Goal: Task Accomplishment & Management: Use online tool/utility

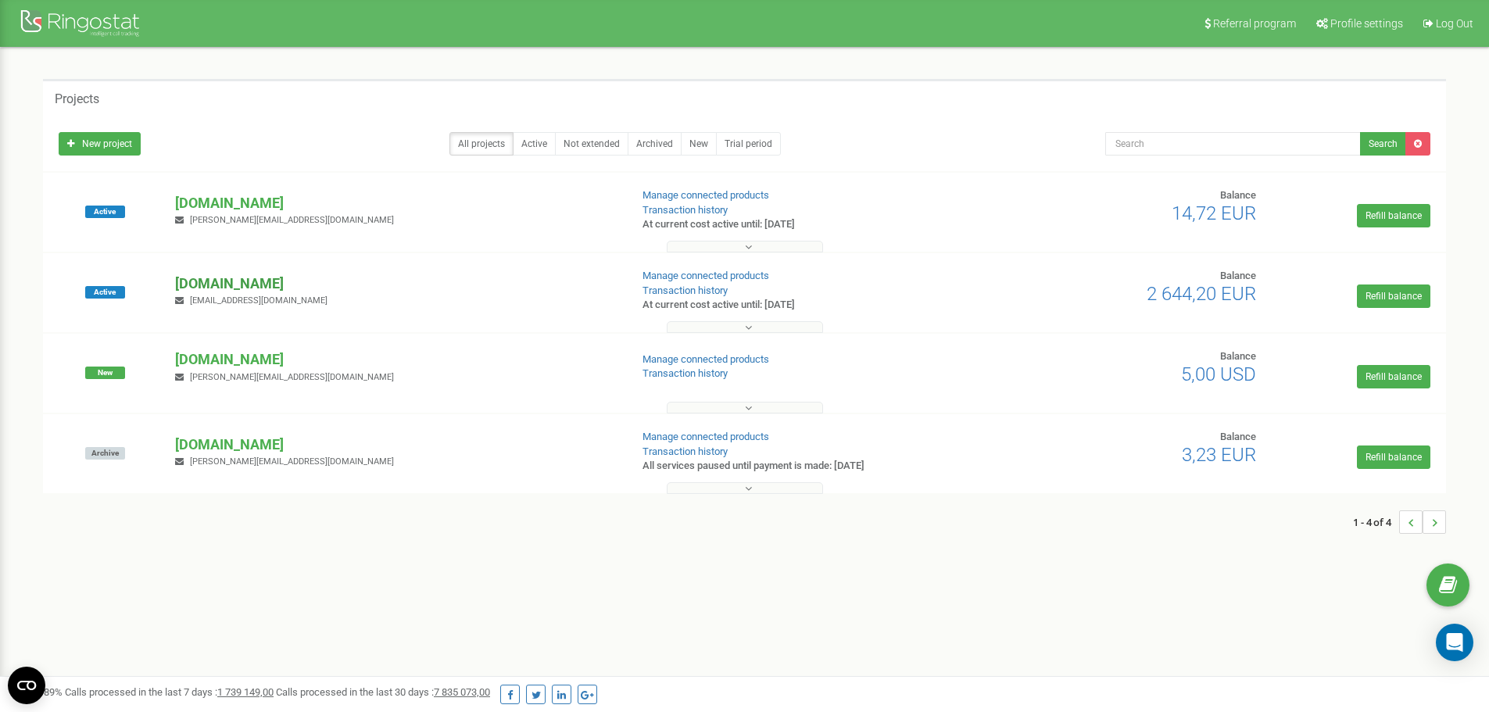
click at [198, 289] on p "[DOMAIN_NAME]" at bounding box center [396, 284] width 442 height 20
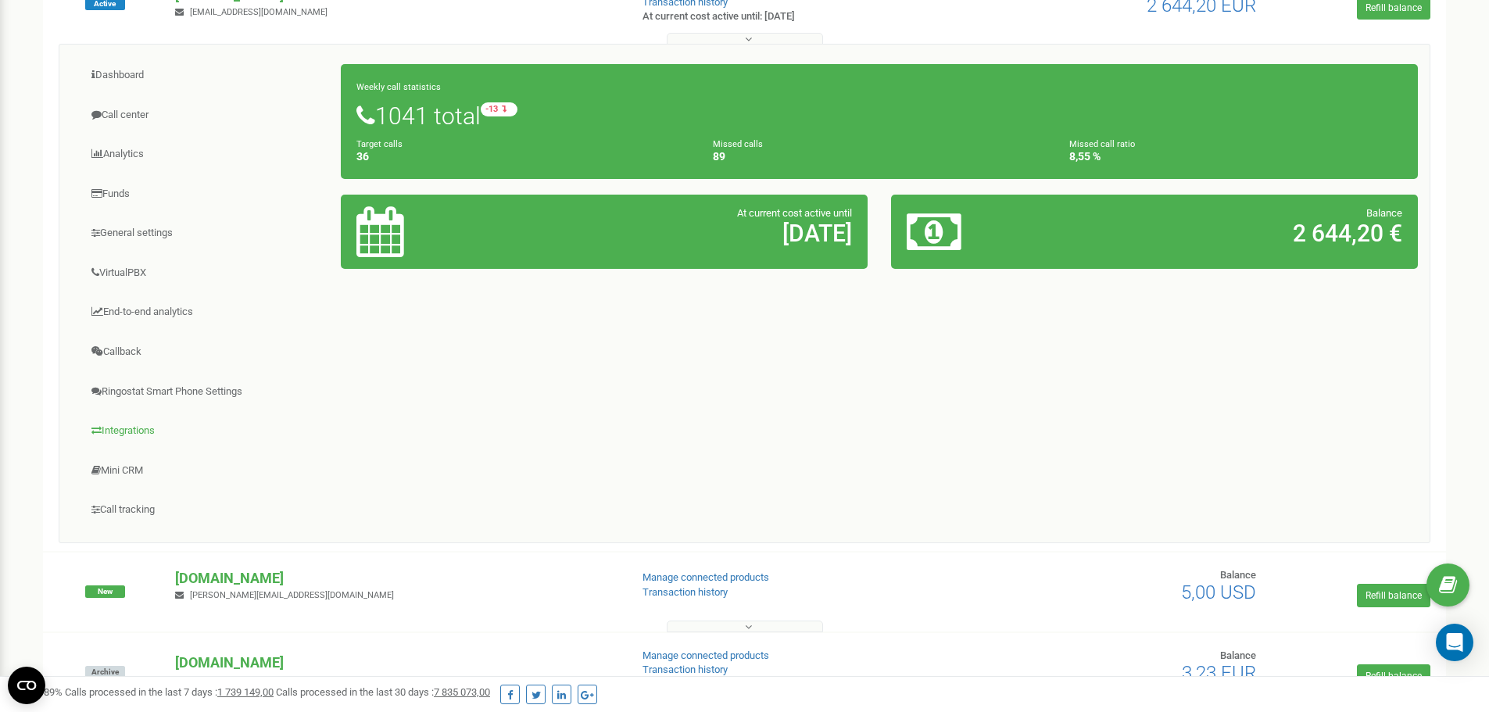
scroll to position [313, 0]
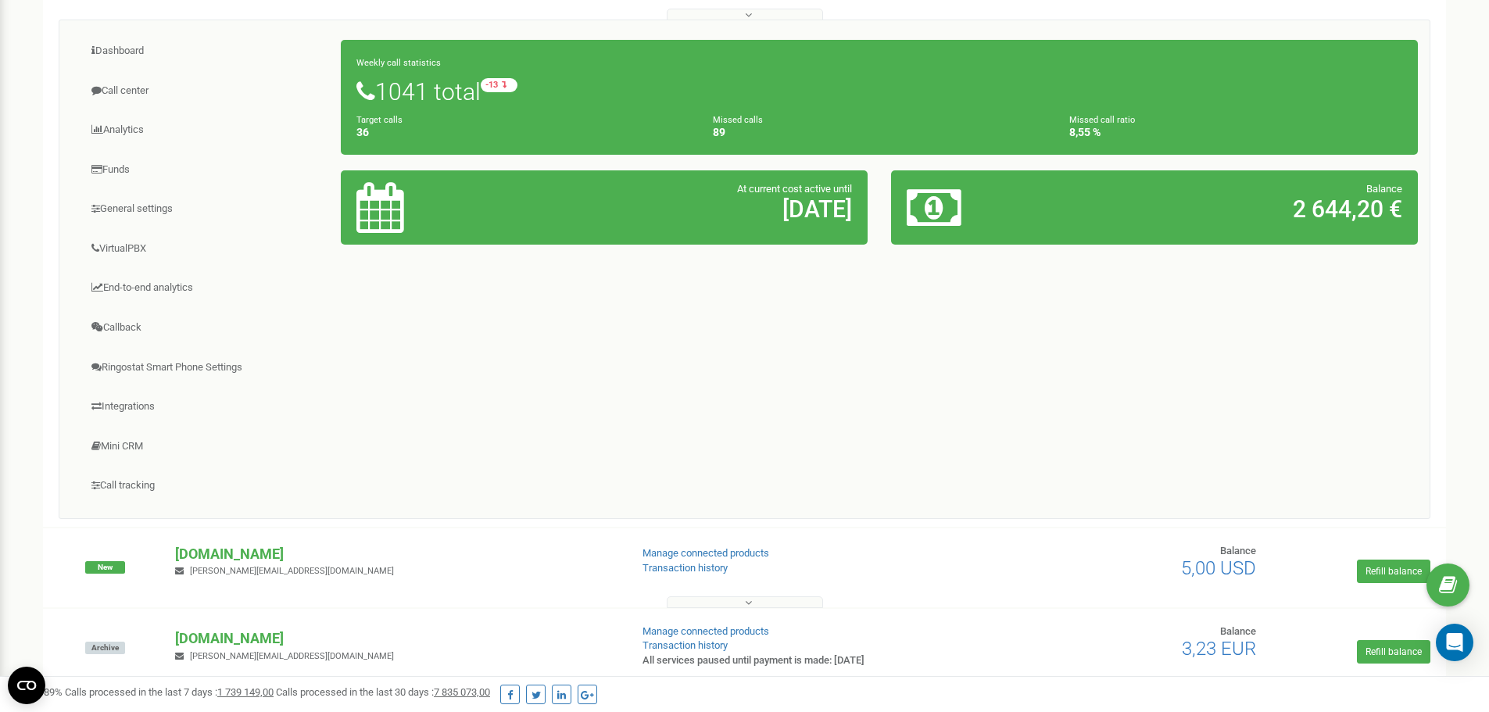
click at [25, 350] on div "Projects New project All projects Active Not extended Archived New Trial period…" at bounding box center [744, 255] width 1465 height 1040
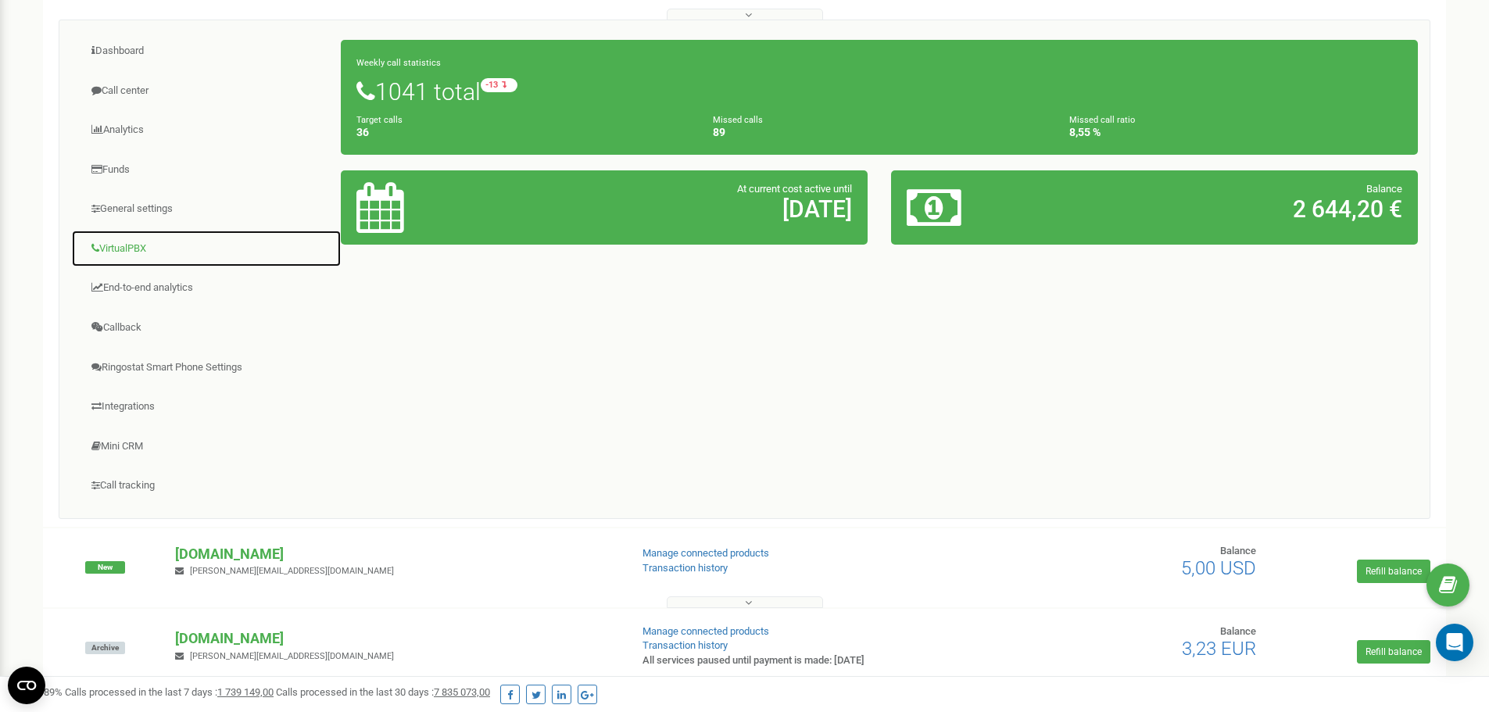
click at [144, 252] on link "VirtualPBX" at bounding box center [206, 249] width 270 height 38
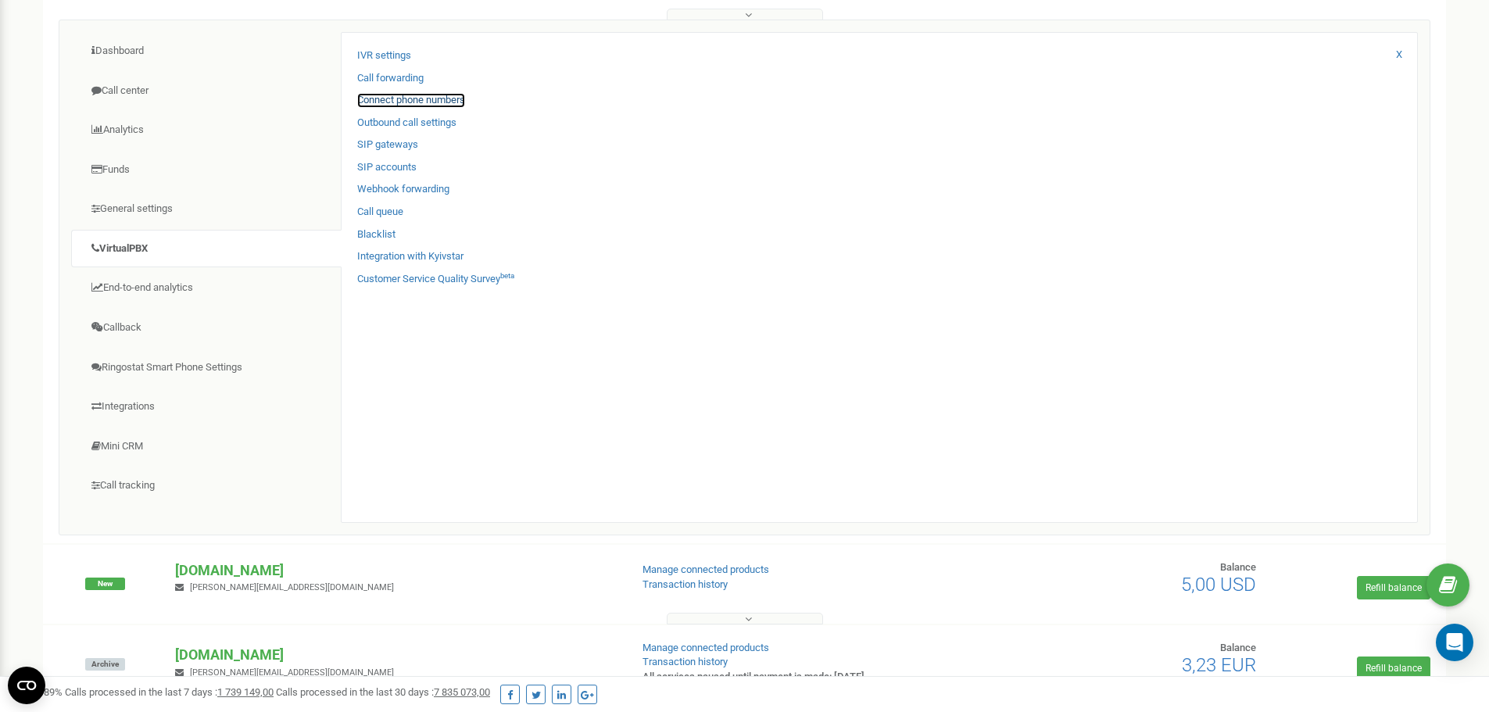
drag, startPoint x: 395, startPoint y: 97, endPoint x: 506, endPoint y: 102, distance: 111.1
click at [395, 96] on link "Connect phone numbers" at bounding box center [411, 100] width 108 height 15
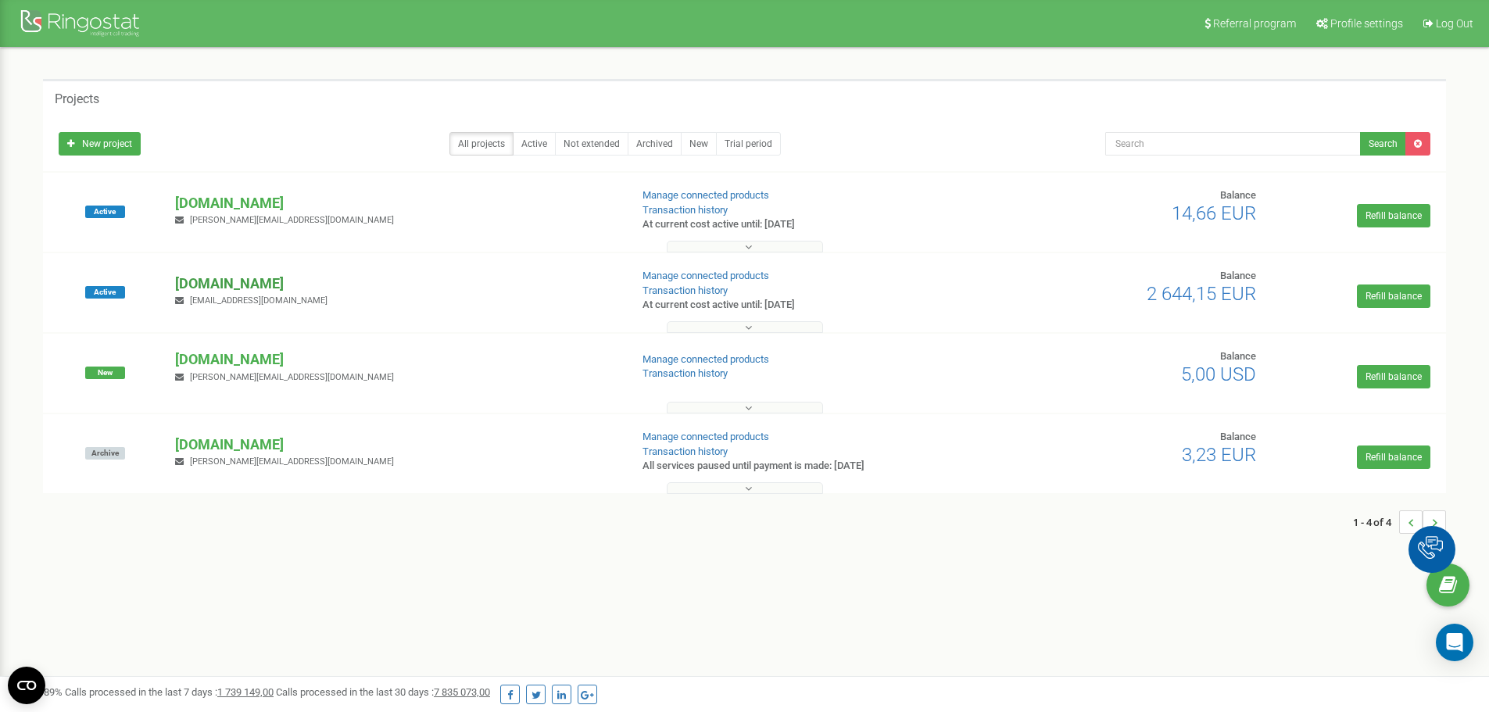
click at [217, 280] on p "[DOMAIN_NAME]" at bounding box center [396, 284] width 442 height 20
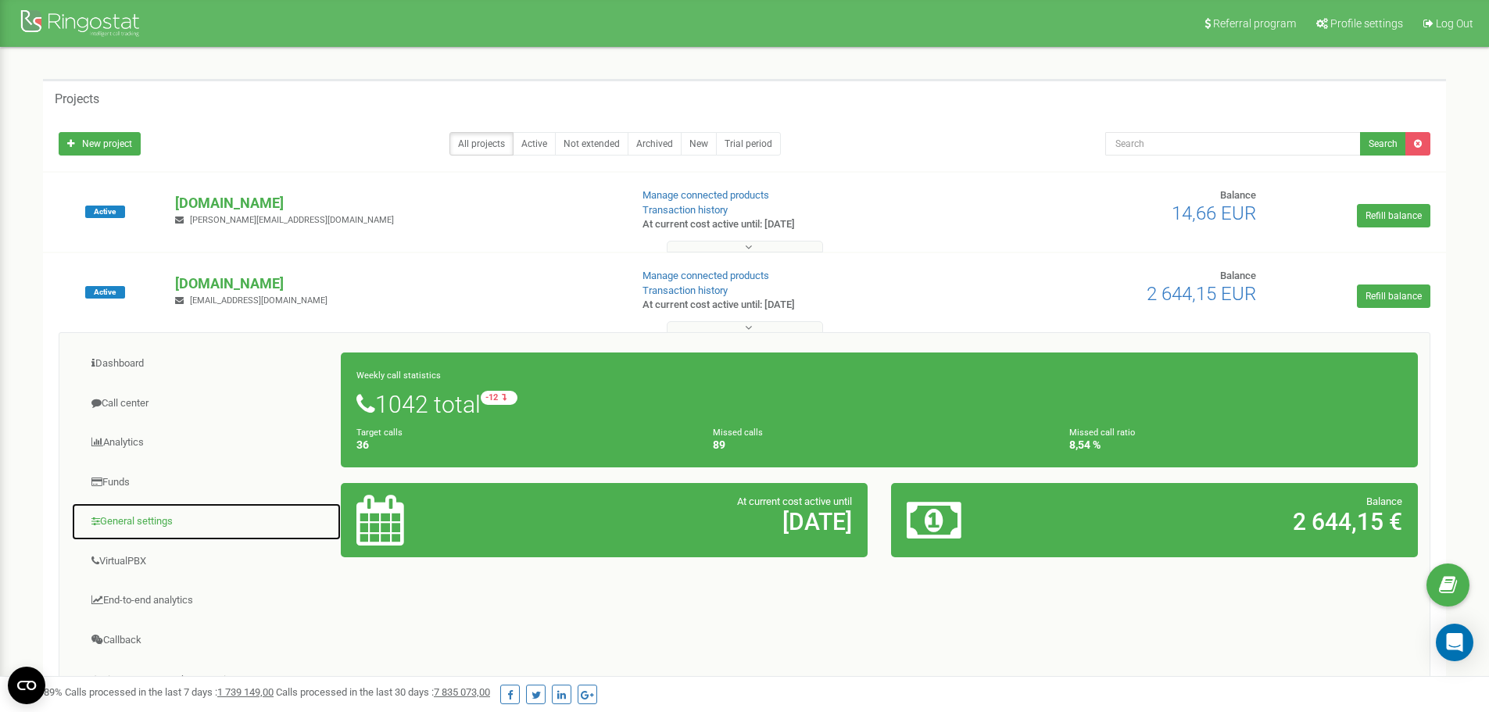
click at [134, 523] on link "General settings" at bounding box center [206, 522] width 270 height 38
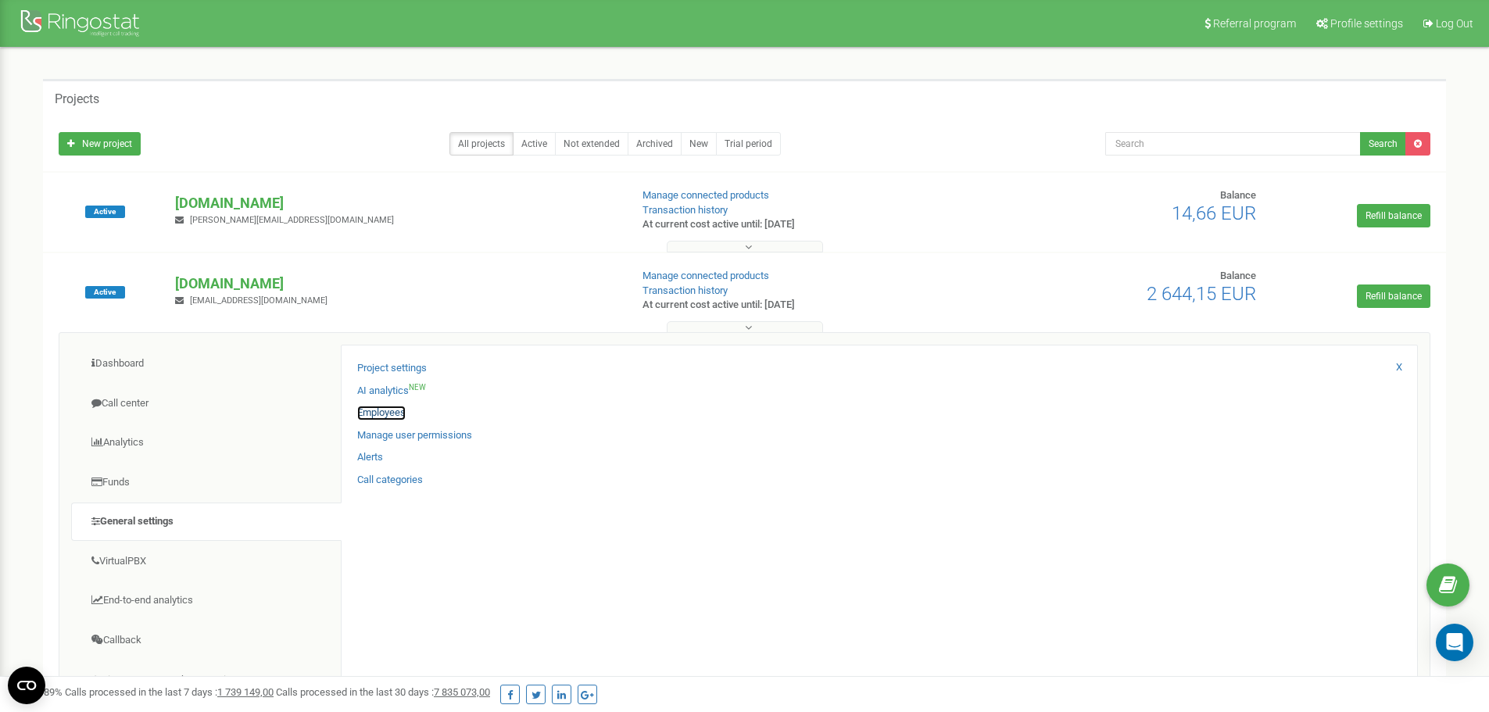
click at [373, 406] on link "Employees" at bounding box center [381, 413] width 48 height 15
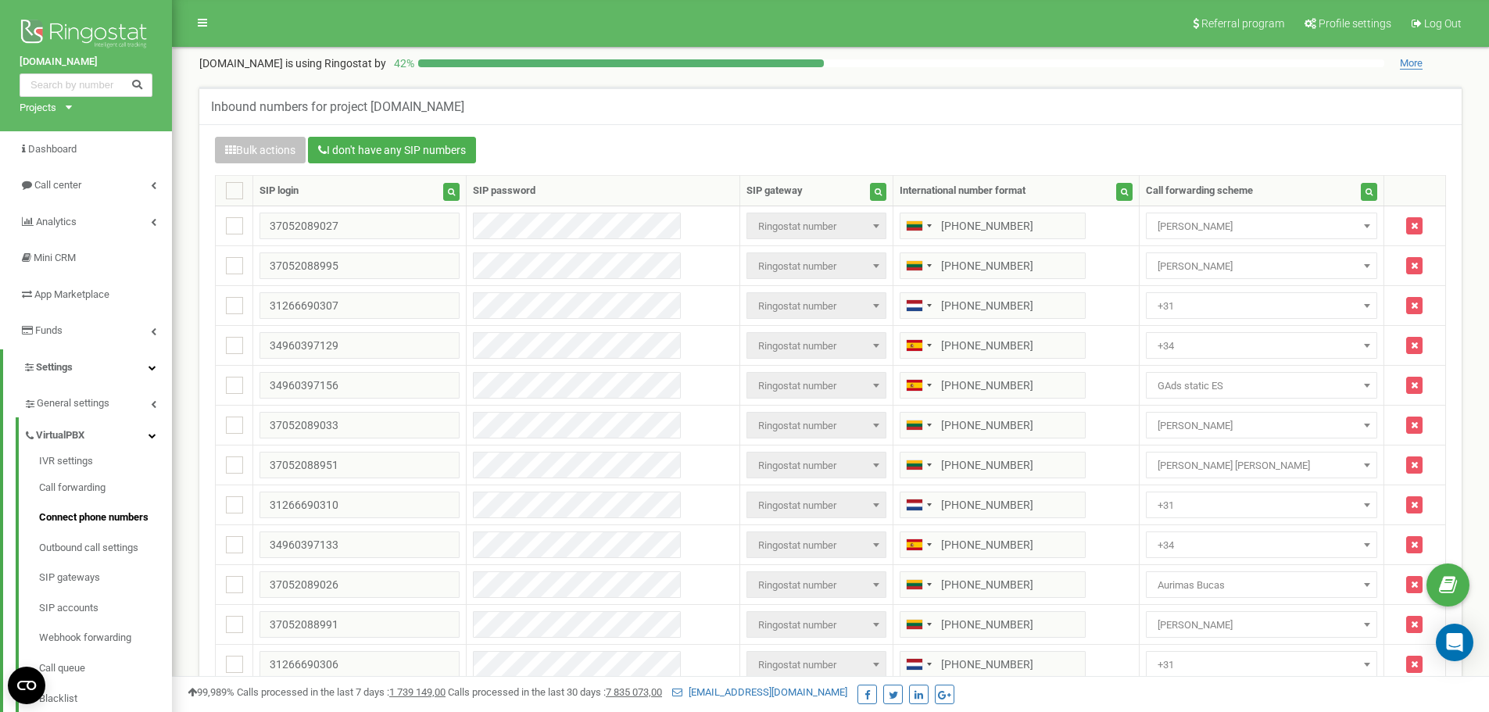
click at [793, 145] on div "Bulk actions I don't have any SIP numbers" at bounding box center [830, 152] width 1231 height 30
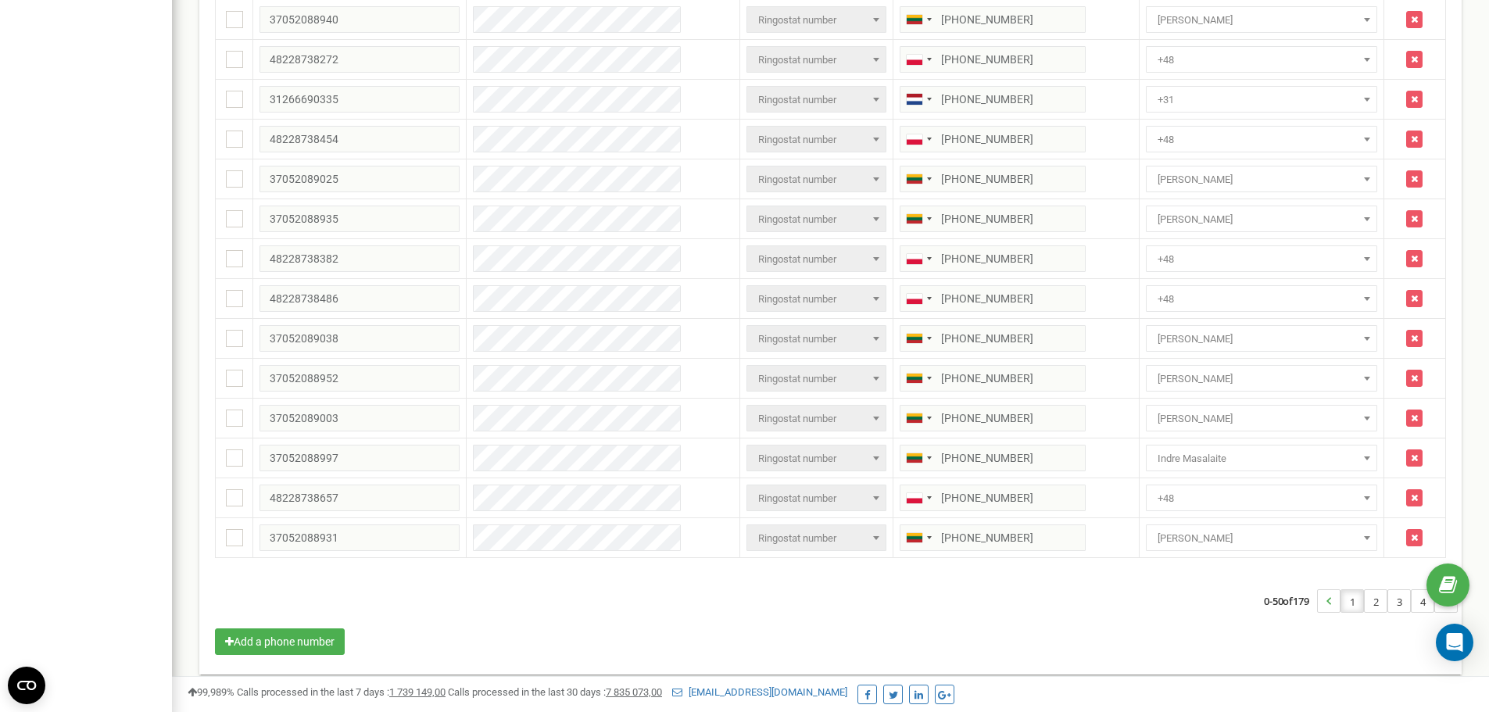
scroll to position [1655, 0]
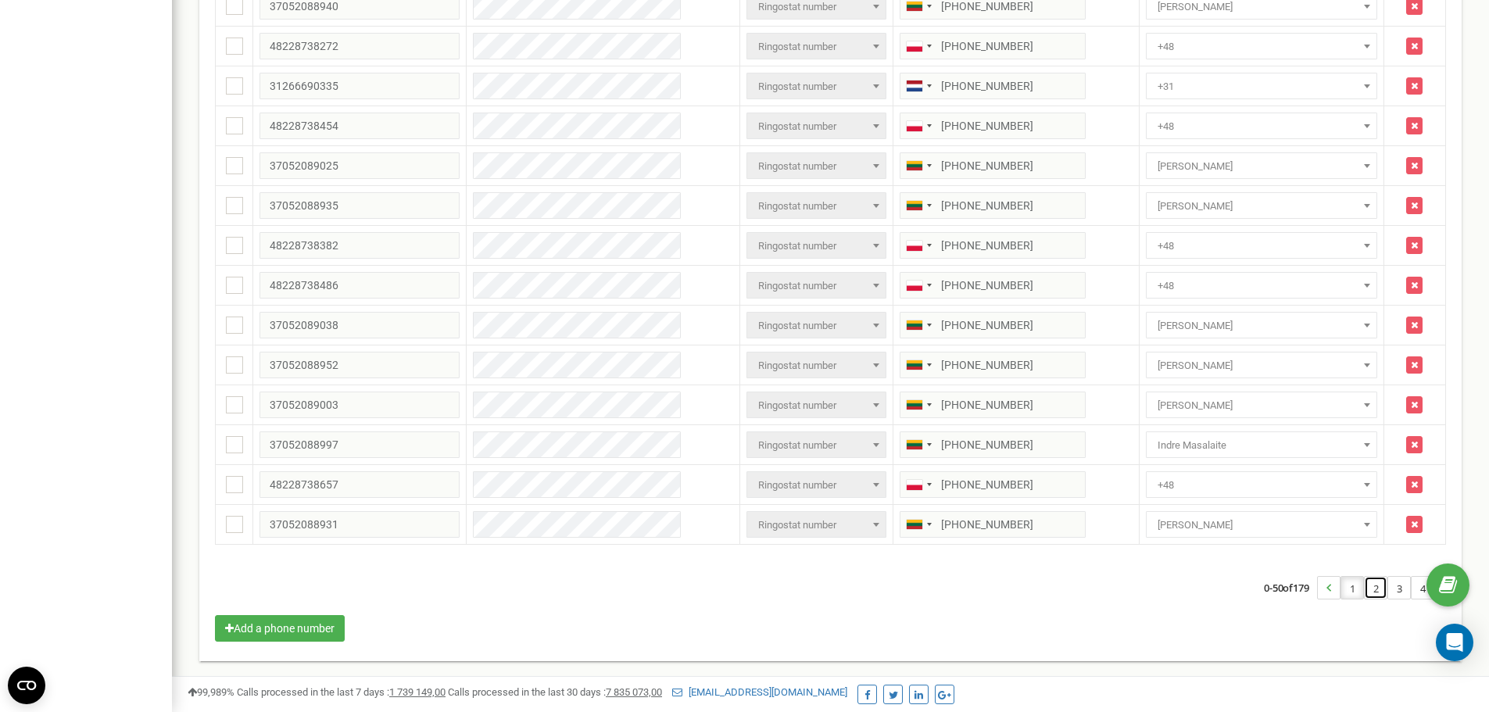
click at [1379, 586] on link "2" at bounding box center [1376, 588] width 22 height 22
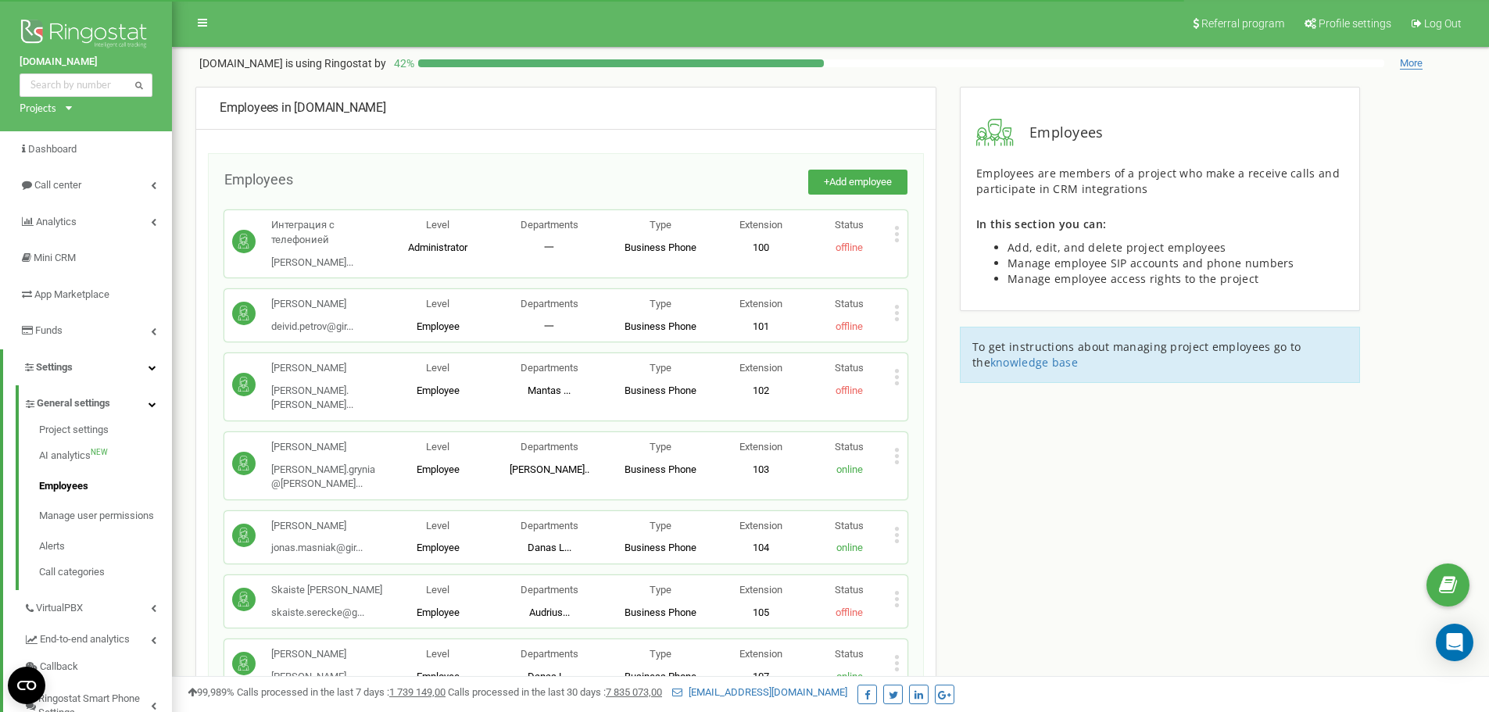
scroll to position [4002, 0]
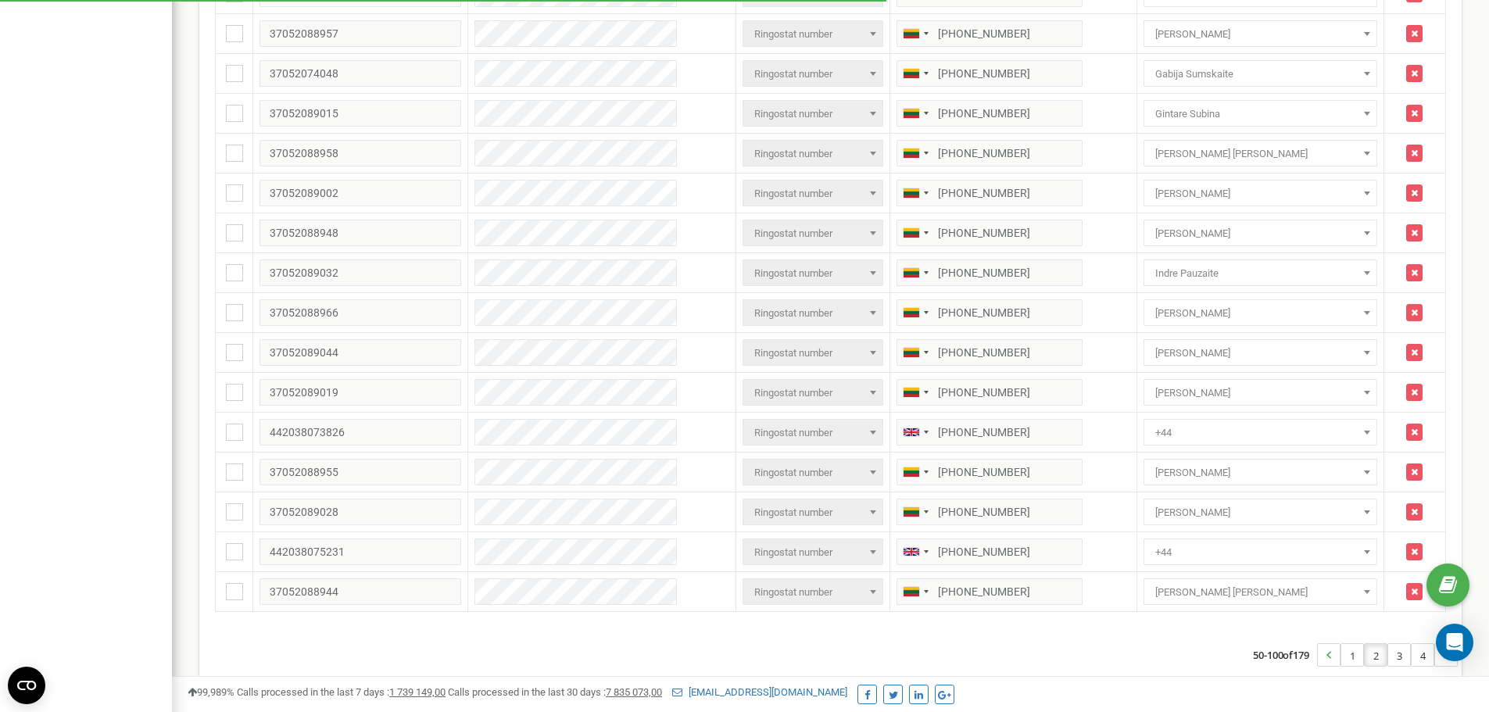
scroll to position [1655, 0]
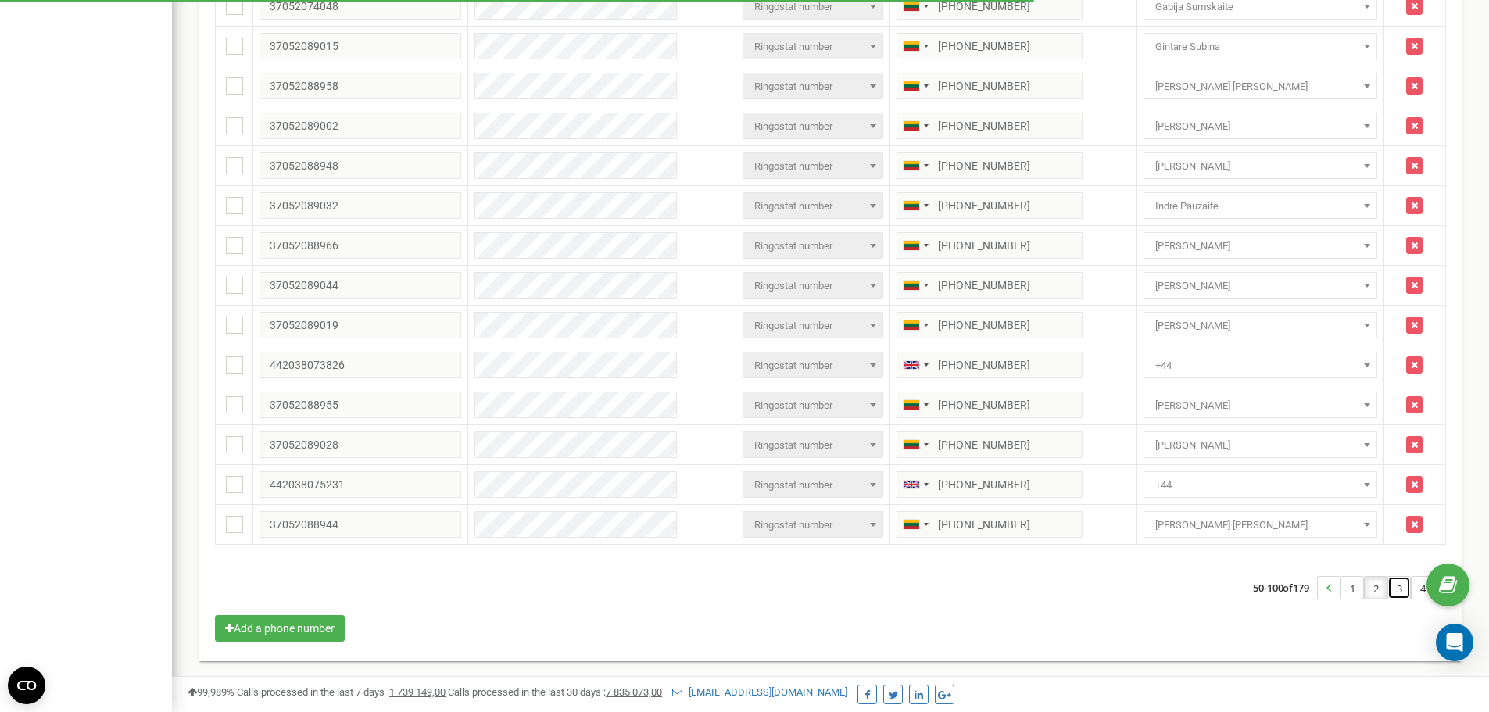
click at [1398, 590] on link "3" at bounding box center [1399, 588] width 22 height 22
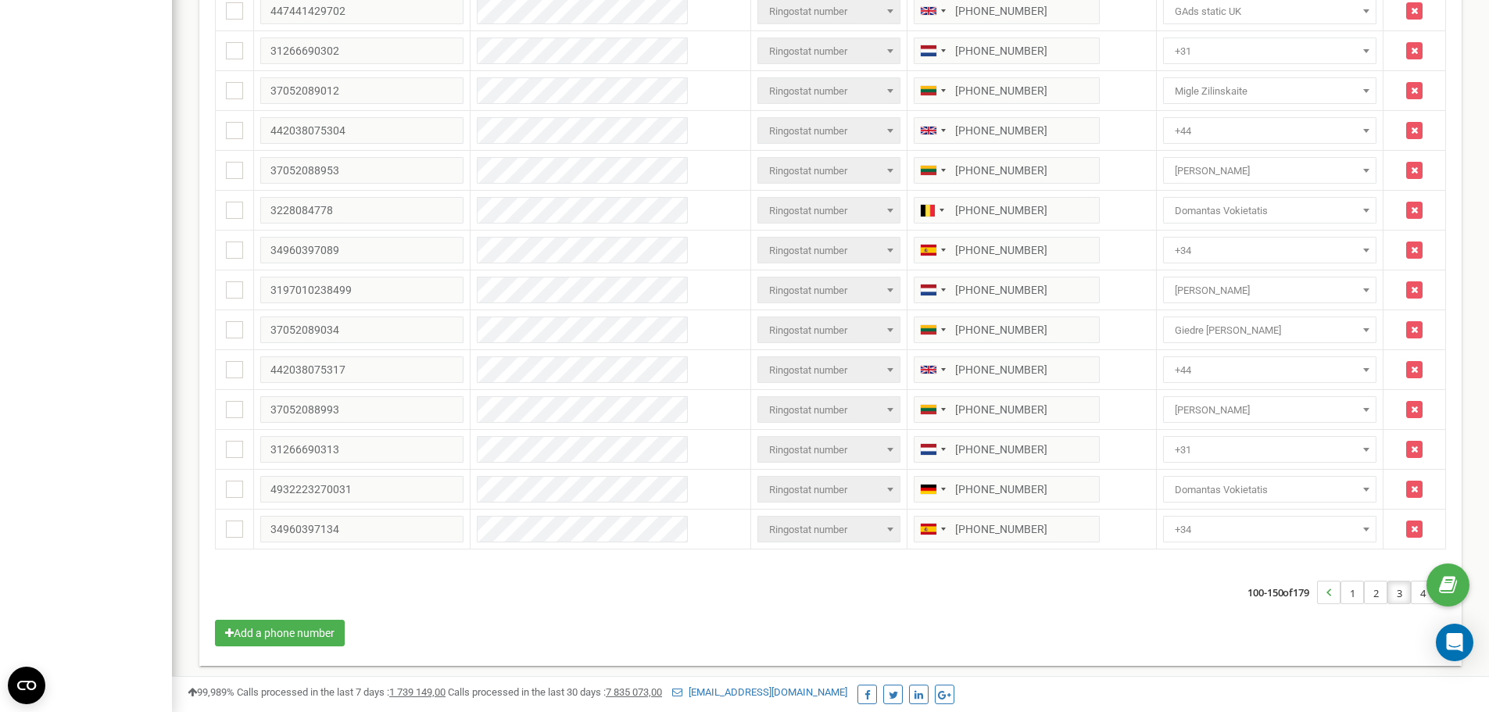
scroll to position [1655, 0]
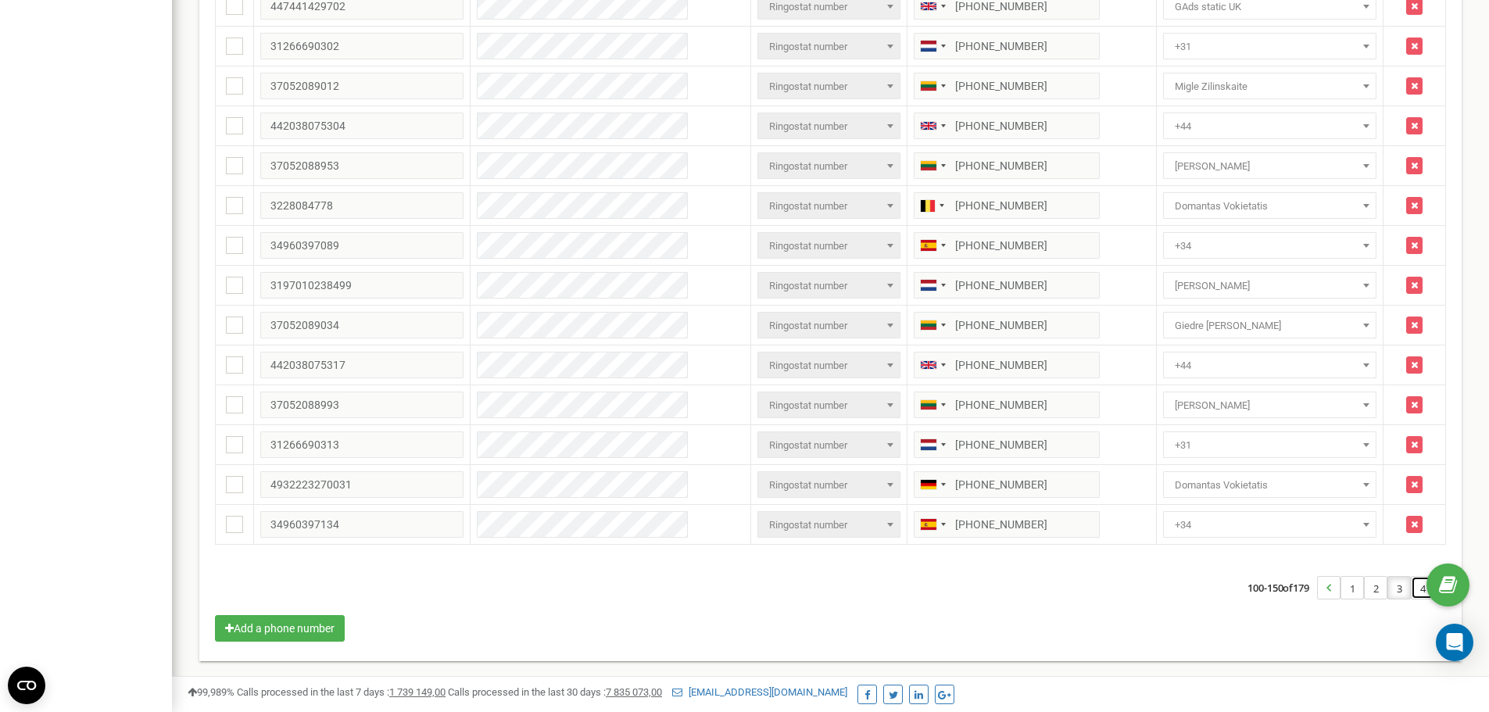
click at [1418, 589] on link "4" at bounding box center [1423, 588] width 22 height 22
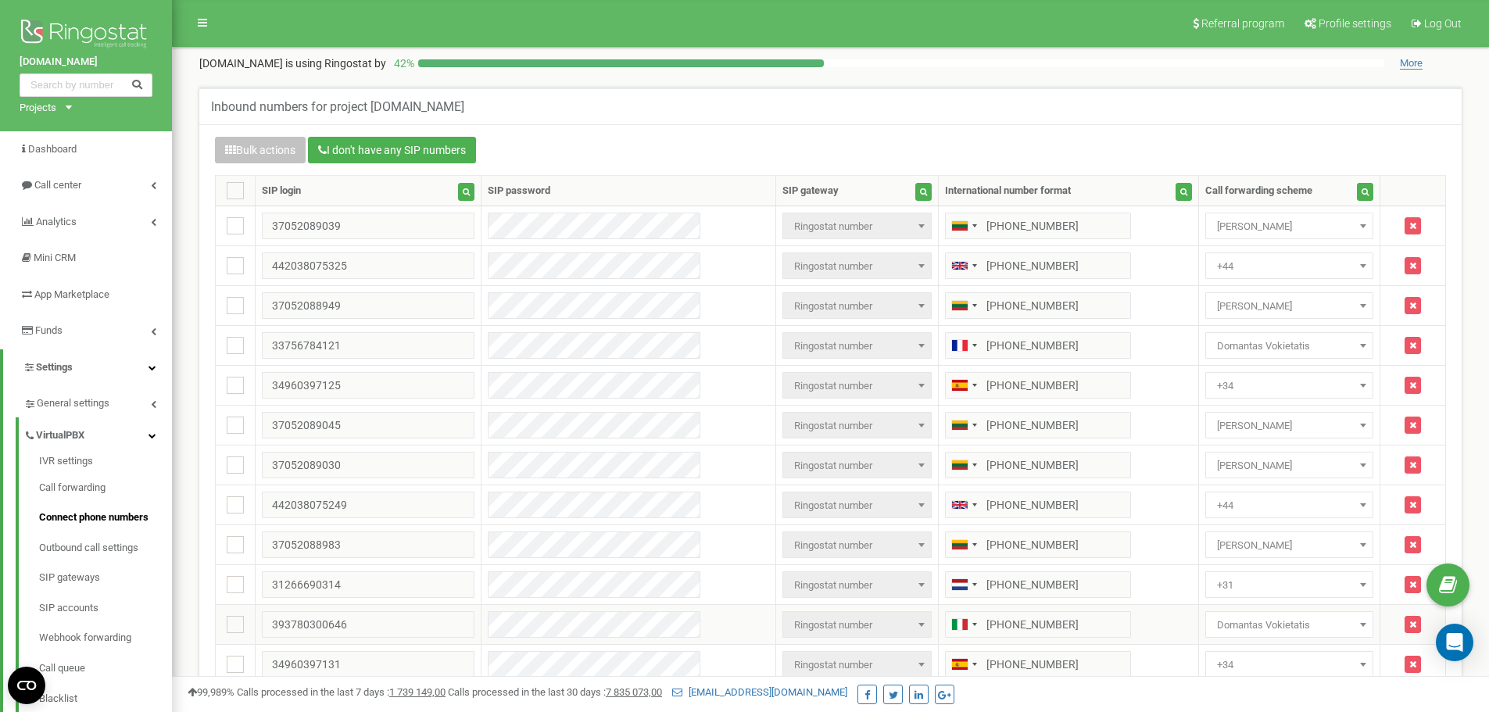
click at [1297, 624] on span "Domantas Vokietatis" at bounding box center [1289, 625] width 157 height 22
type input "[PERSON_NAME]"
select select "255381"
